Goal: Information Seeking & Learning: Learn about a topic

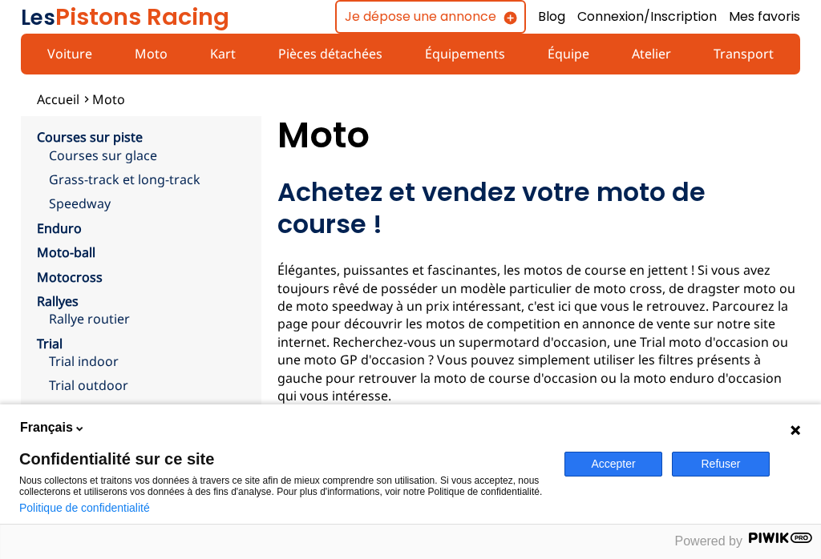
click at [79, 135] on link "Courses sur piste" at bounding box center [90, 137] width 106 height 18
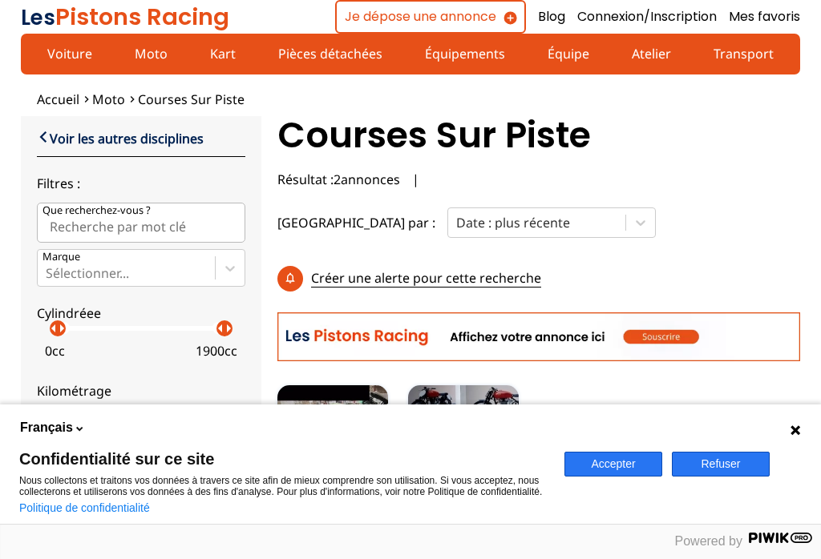
click at [321, 50] on link "Pièces détachées" at bounding box center [330, 53] width 125 height 27
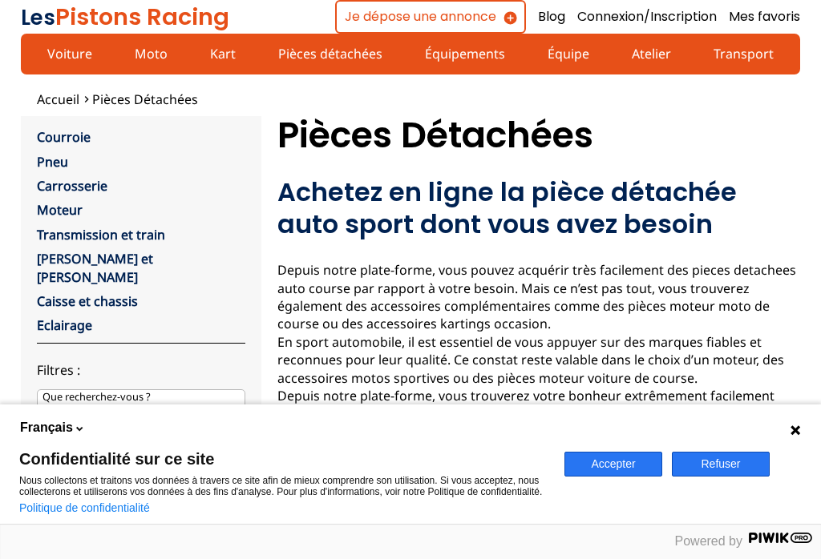
click at [616, 453] on button "Accepter" at bounding box center [613, 464] width 98 height 25
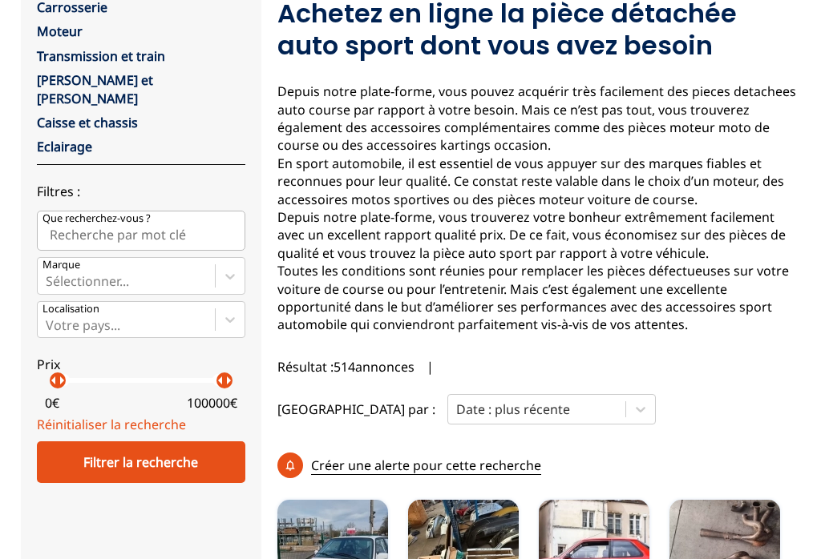
scroll to position [179, 0]
click at [55, 29] on link "Moteur" at bounding box center [60, 31] width 46 height 18
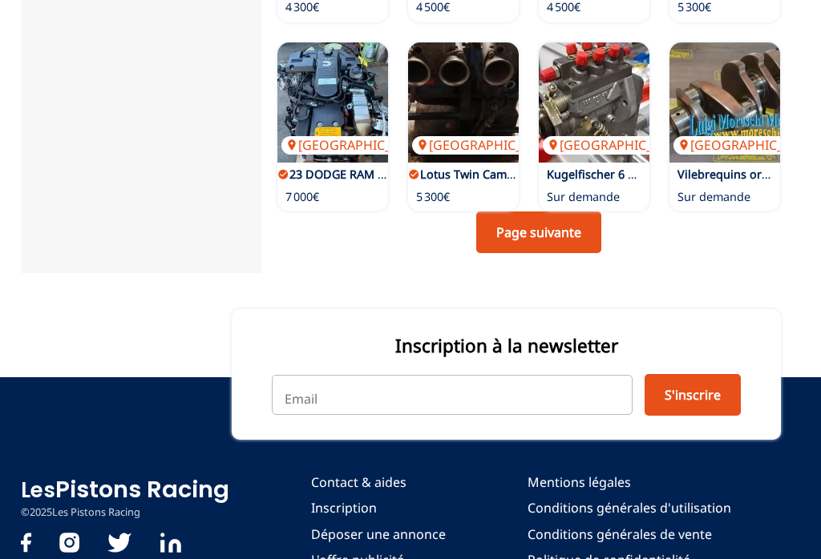
scroll to position [1164, 0]
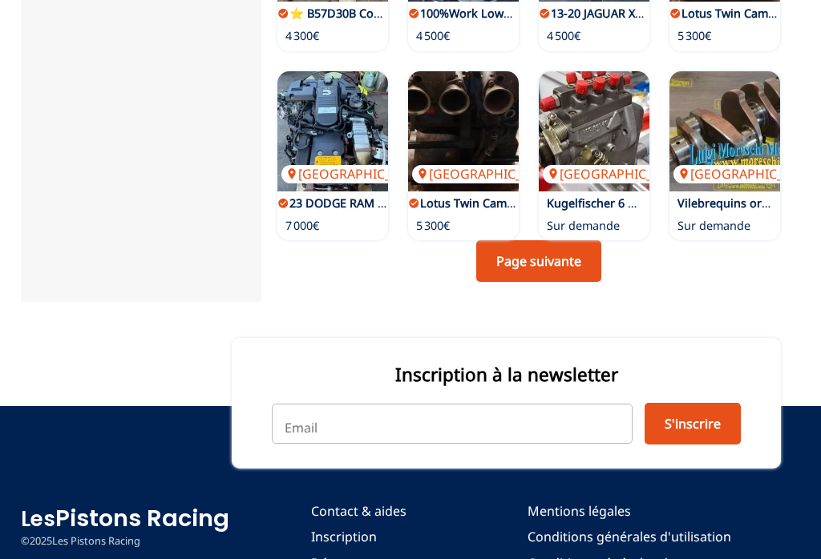
click at [571, 245] on link "Page suivante" at bounding box center [538, 261] width 125 height 42
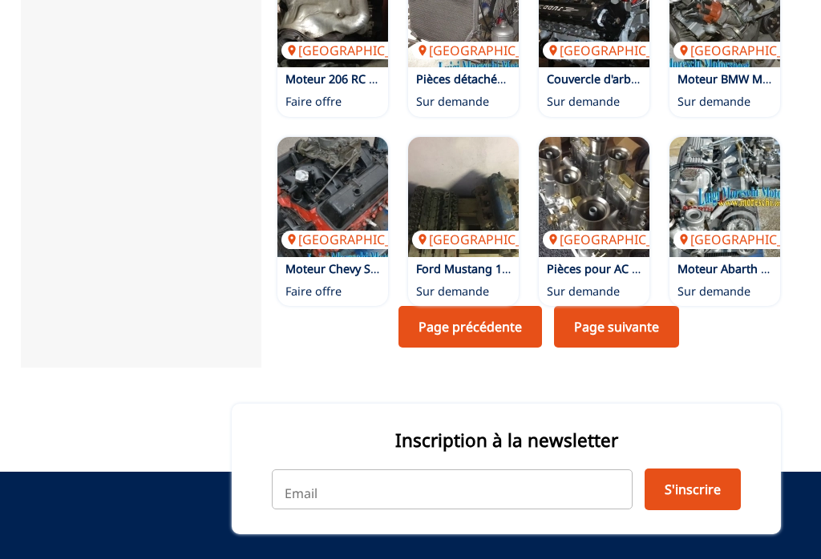
scroll to position [1050, 0]
click at [636, 306] on link "Page suivante" at bounding box center [616, 327] width 125 height 42
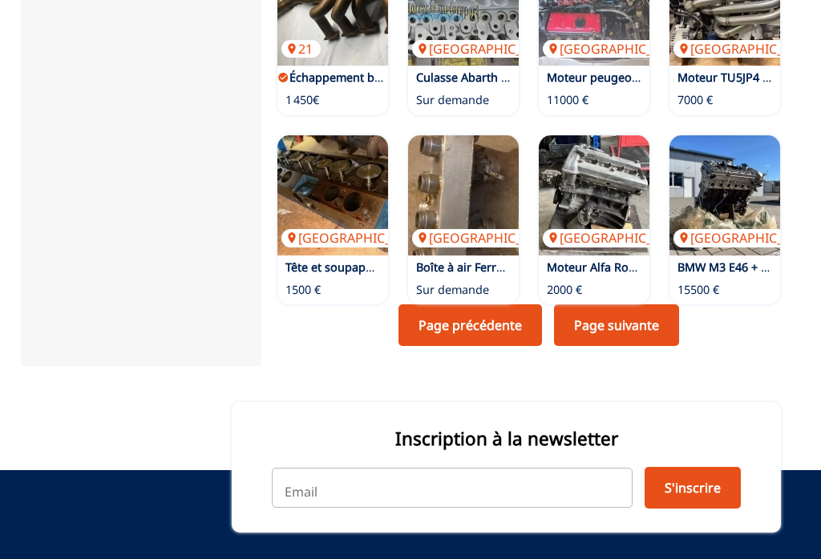
scroll to position [1052, 0]
click at [628, 305] on link "Page suivante" at bounding box center [616, 326] width 125 height 42
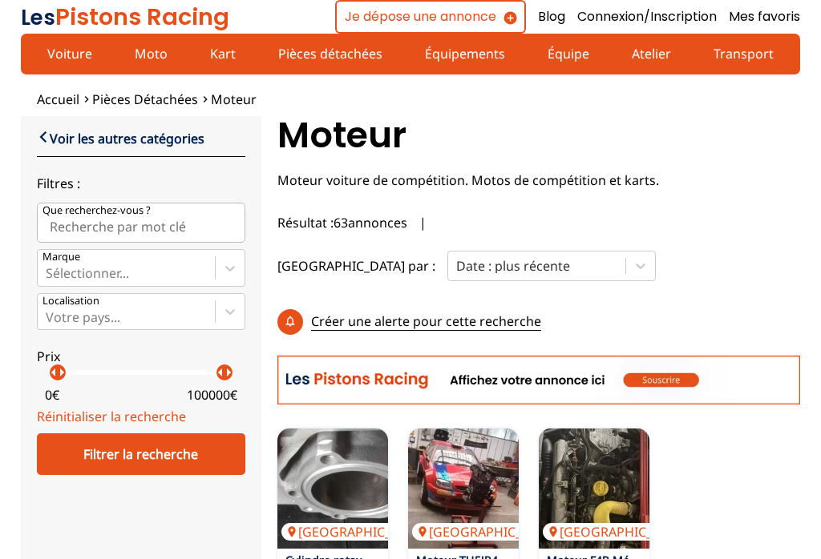
click at [63, 50] on link "Voiture" at bounding box center [70, 53] width 66 height 27
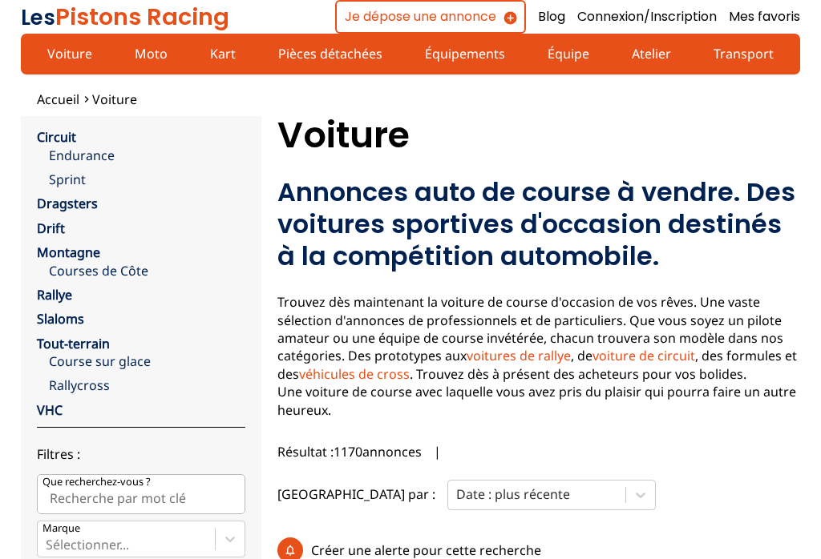
click at [46, 134] on link "Circuit" at bounding box center [56, 137] width 39 height 18
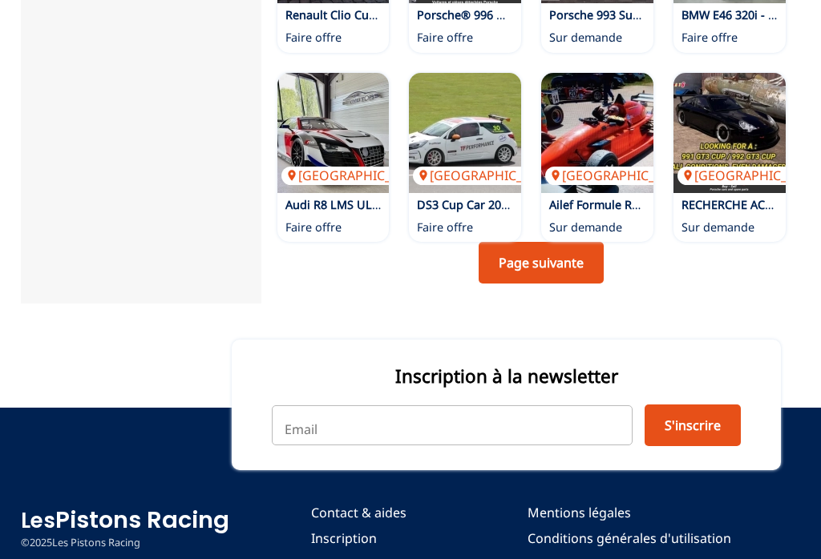
scroll to position [1249, 0]
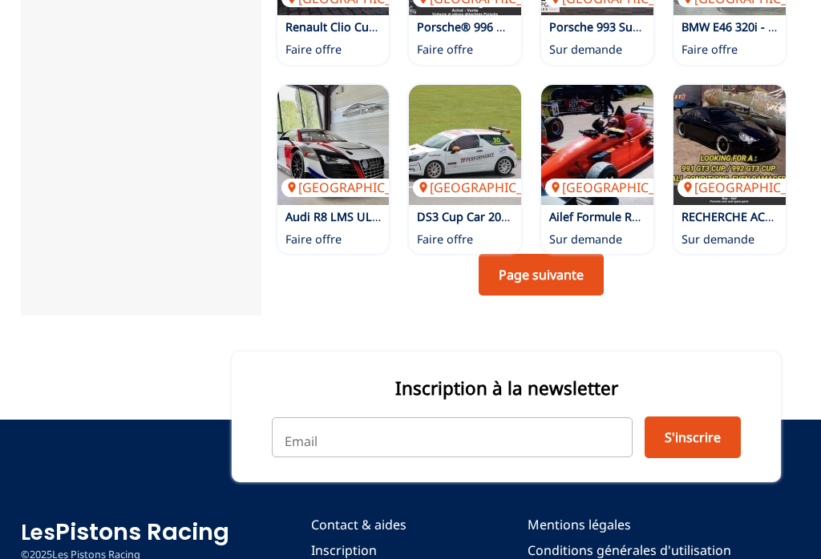
click at [575, 255] on link "Page suivante" at bounding box center [541, 276] width 125 height 42
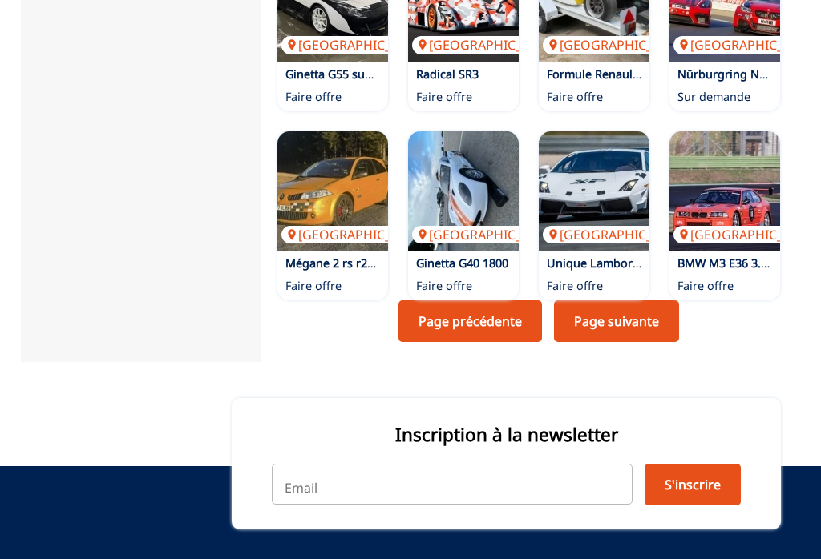
click at [654, 301] on link "Page suivante" at bounding box center [616, 322] width 125 height 42
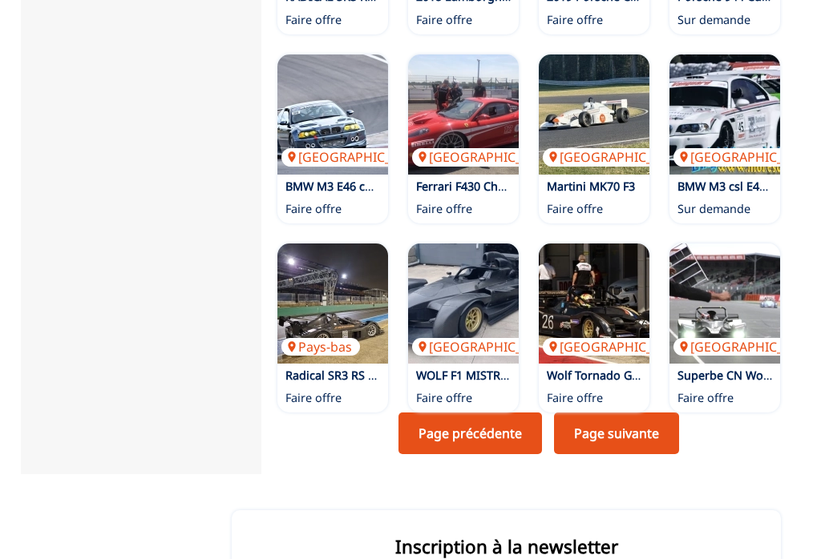
click at [640, 413] on link "Page suivante" at bounding box center [616, 434] width 125 height 42
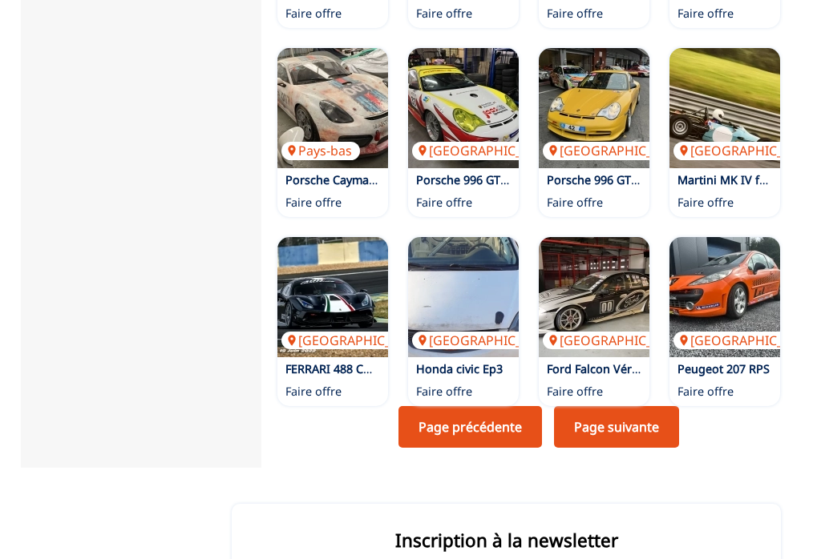
scroll to position [1129, 0]
click at [632, 406] on link "Page suivante" at bounding box center [616, 427] width 125 height 42
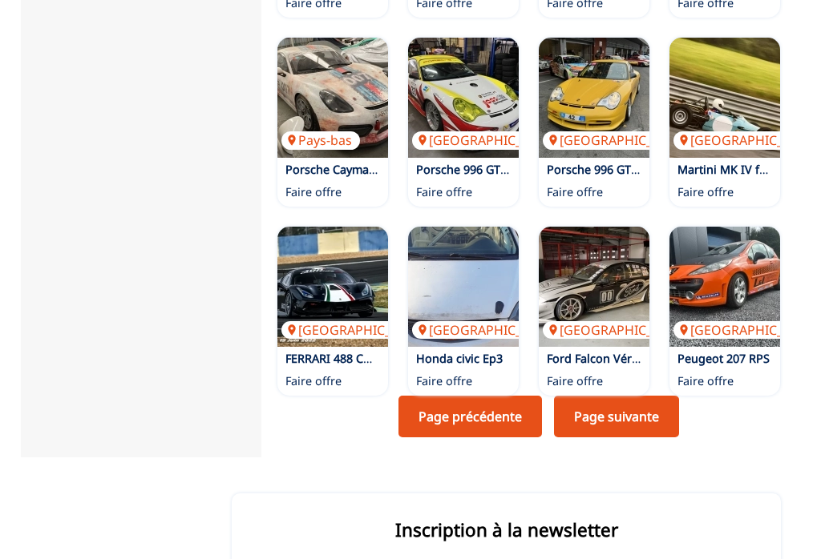
scroll to position [1147, 0]
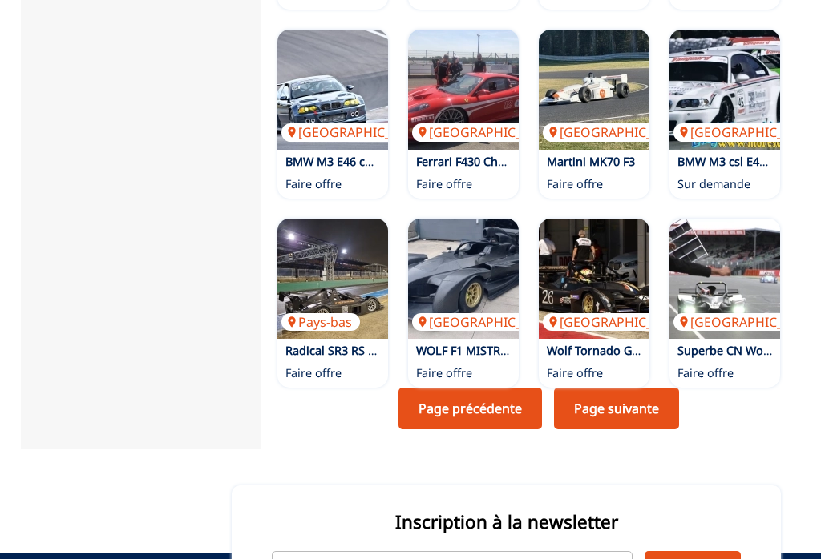
scroll to position [1259, 0]
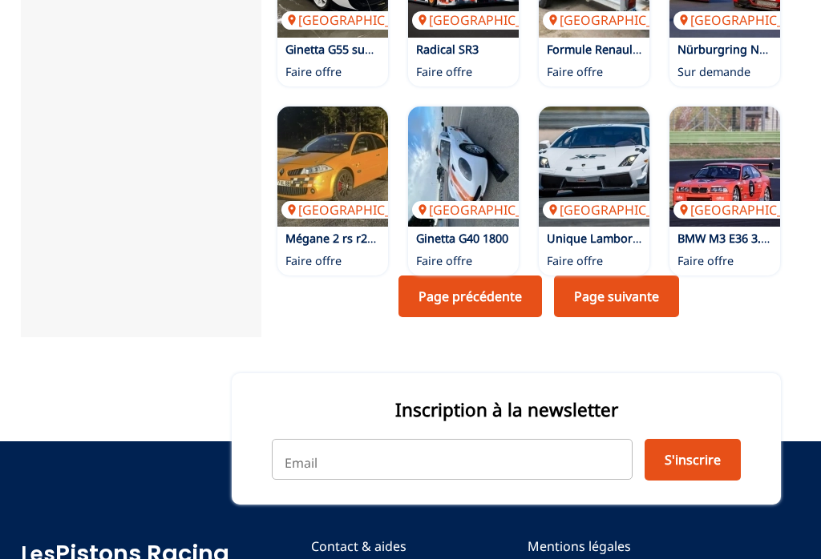
scroll to position [1274, 0]
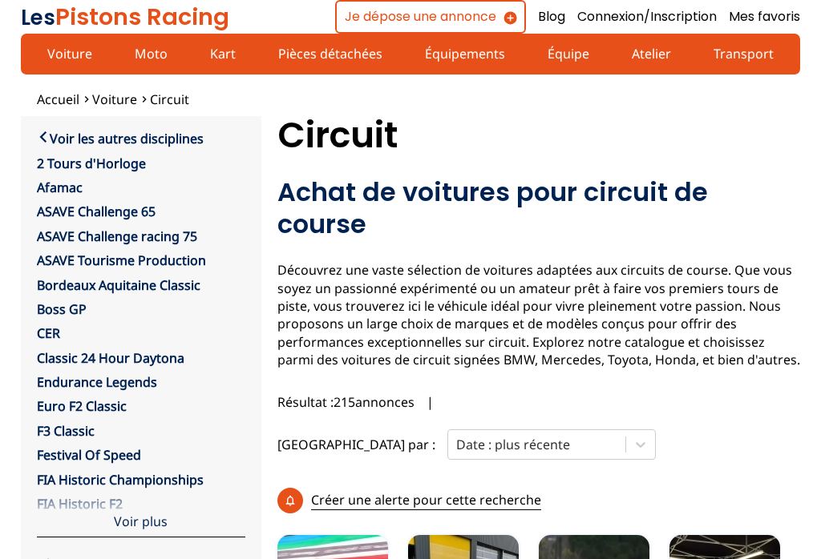
scroll to position [1076, 0]
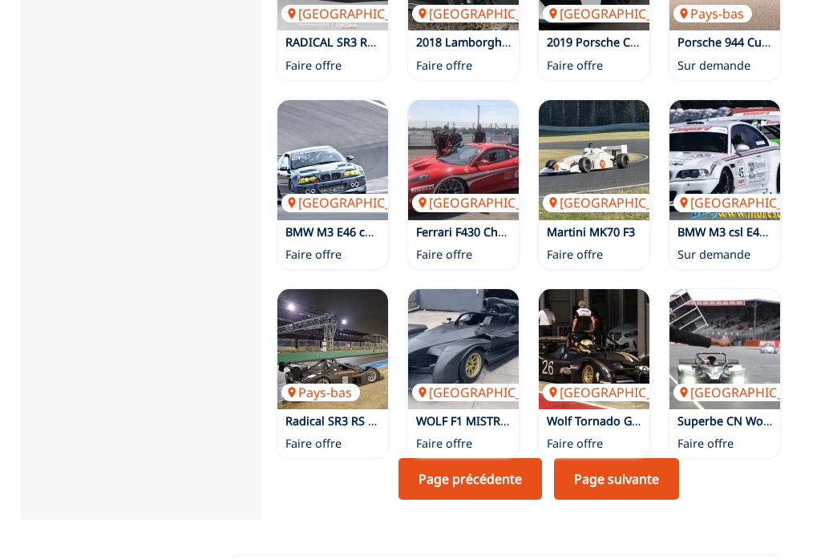
scroll to position [1075, 0]
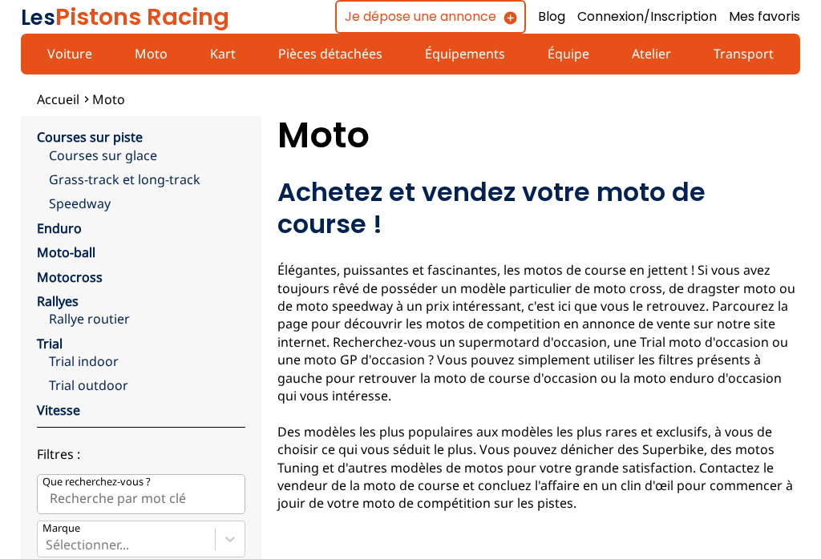
click at [718, 197] on h2 "Achetez et vendez votre moto de course !" at bounding box center [538, 208] width 523 height 64
